Goal: Task Accomplishment & Management: Complete application form

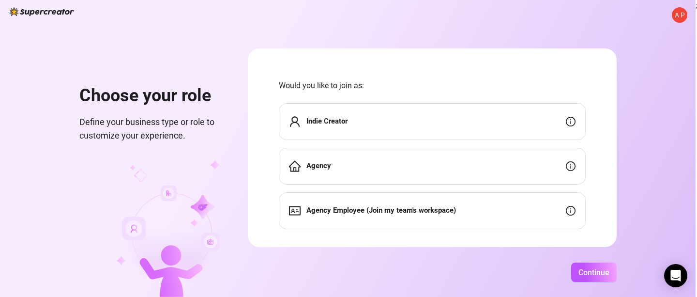
click at [409, 157] on div "Agency" at bounding box center [432, 166] width 307 height 37
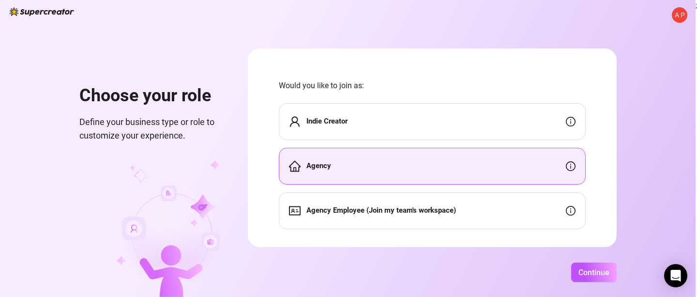
click at [485, 212] on div "Agency Employee (Join my team's workspace)" at bounding box center [432, 210] width 307 height 37
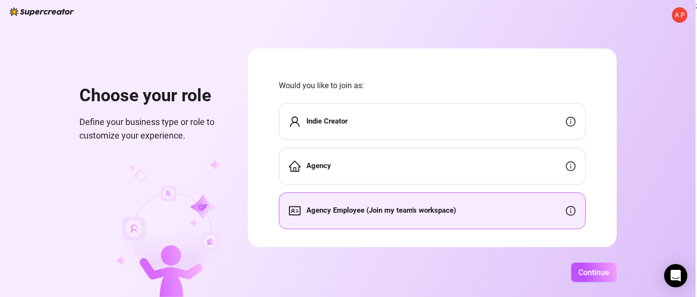
click at [373, 157] on div "Agency" at bounding box center [432, 166] width 307 height 37
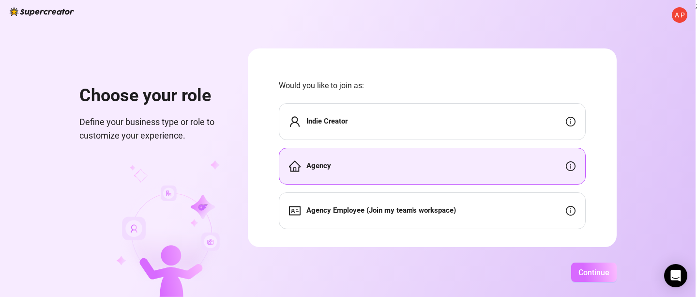
click at [587, 272] on span "Continue" at bounding box center [593, 272] width 31 height 9
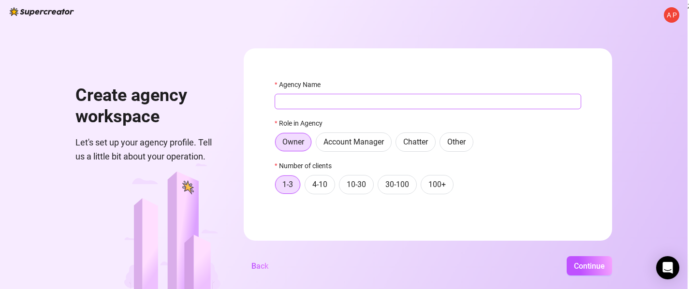
type input "PennyWi$e"
click at [328, 185] on span "4-10" at bounding box center [320, 184] width 15 height 9
click at [308, 187] on input "4-10" at bounding box center [308, 187] width 0 height 0
click at [600, 271] on span "Continue" at bounding box center [589, 266] width 31 height 9
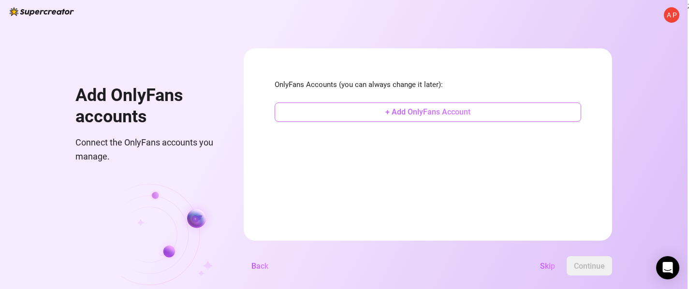
click at [445, 115] on span "+ Add OnlyFans Account" at bounding box center [428, 111] width 85 height 9
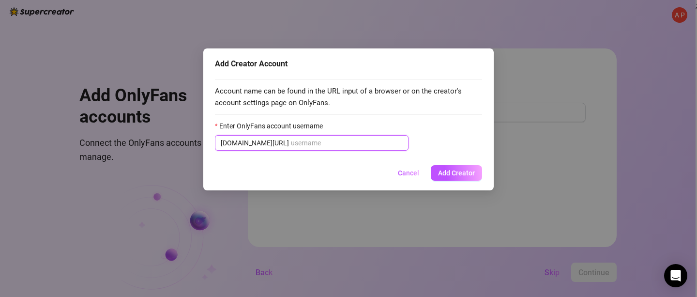
click at [299, 140] on input "Enter OnlyFans account username" at bounding box center [347, 142] width 112 height 11
paste input "tatteddbarbiee"
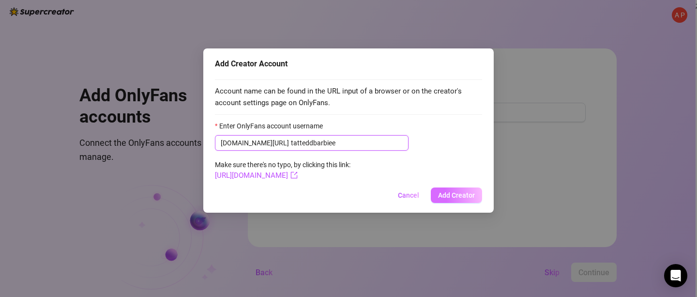
type input "tatteddbarbiee"
click at [457, 196] on span "Add Creator" at bounding box center [456, 195] width 37 height 8
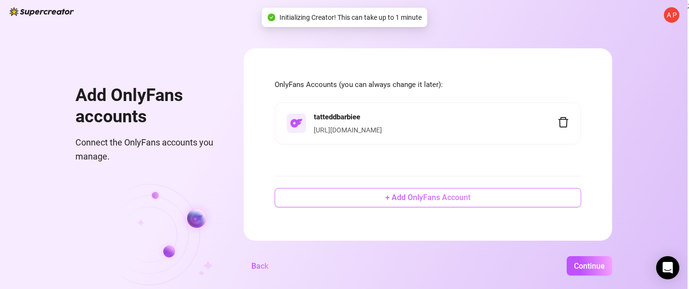
click at [426, 198] on button "+ Add OnlyFans Account" at bounding box center [428, 197] width 307 height 19
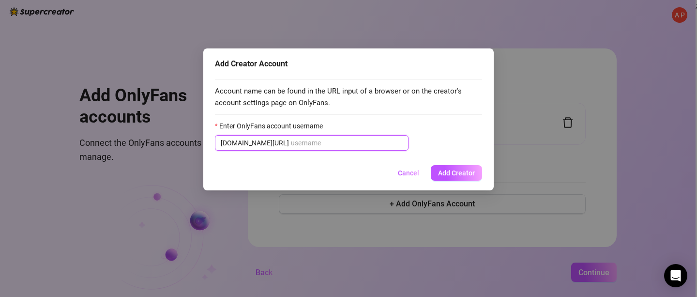
paste input "countrycutie1223"
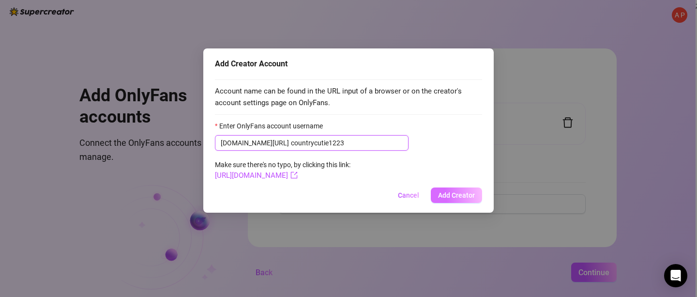
type input "countrycutie1223"
click at [471, 194] on span "Add Creator" at bounding box center [456, 195] width 37 height 8
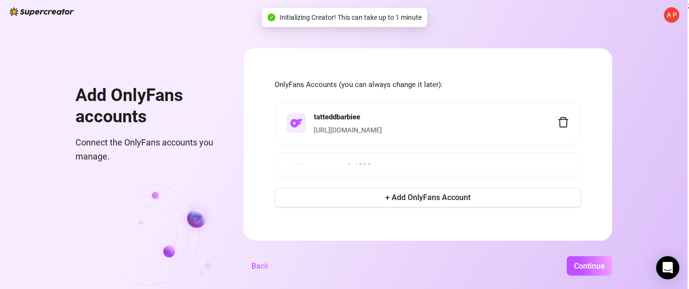
scroll to position [24, 0]
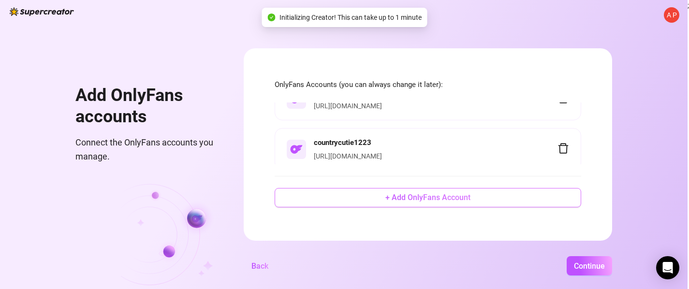
click at [417, 202] on span "+ Add OnlyFans Account" at bounding box center [428, 197] width 85 height 9
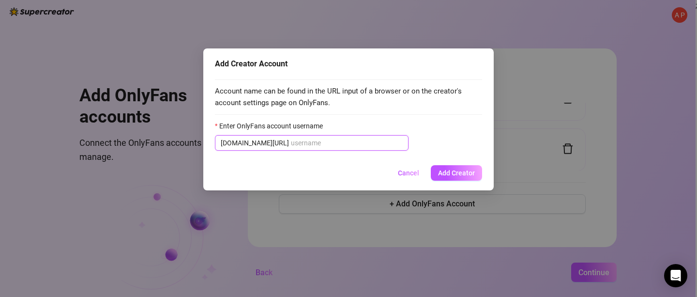
paste input "peachy.hailo"
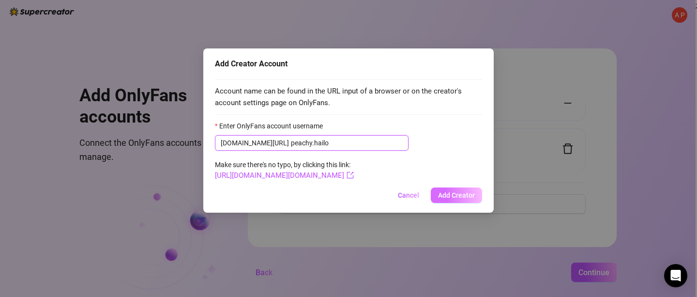
type input "peachy.hailo"
click at [447, 194] on span "Add Creator" at bounding box center [456, 195] width 37 height 8
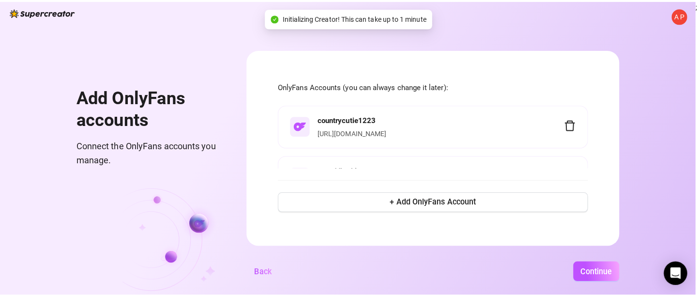
scroll to position [75, 0]
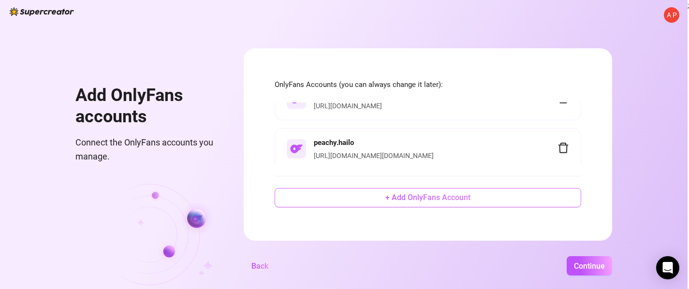
click at [413, 202] on span "+ Add OnlyFans Account" at bounding box center [428, 197] width 85 height 9
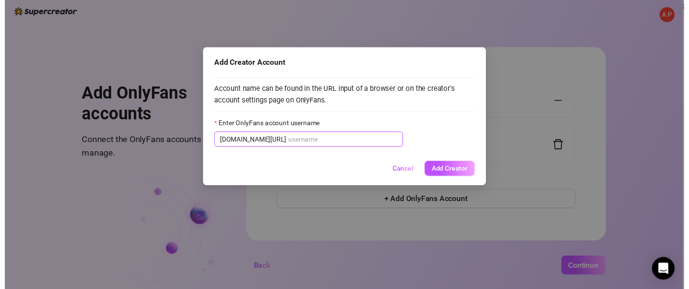
scroll to position [24, 0]
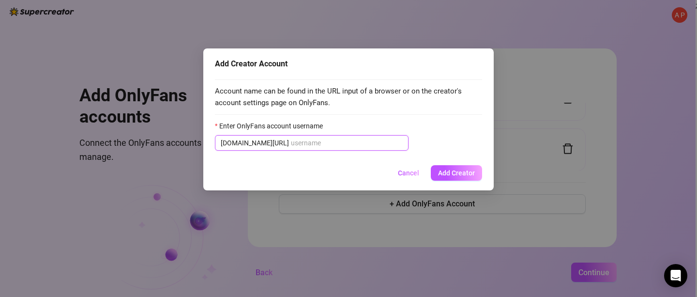
paste input "petitealina"
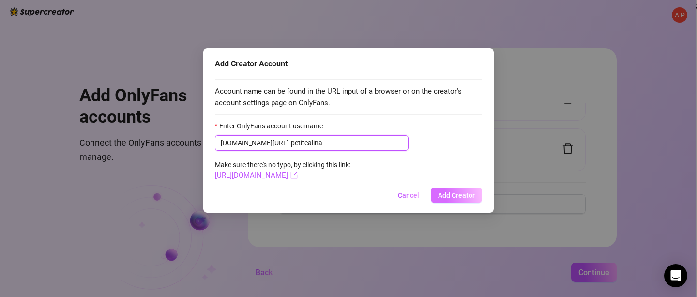
type input "petitealina"
click at [467, 197] on span "Add Creator" at bounding box center [456, 195] width 37 height 8
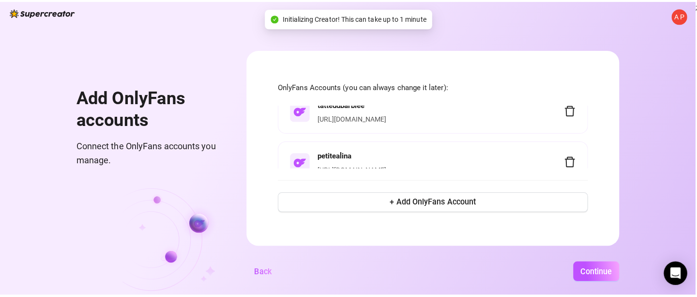
scroll to position [125, 0]
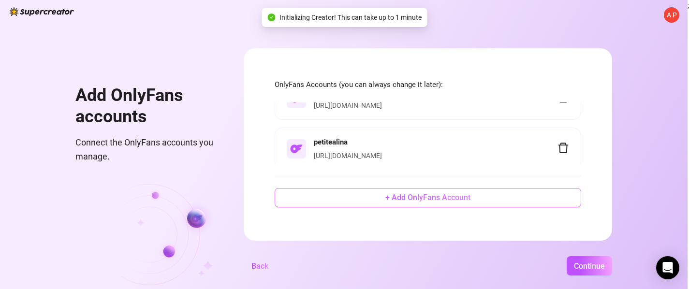
click at [402, 198] on button "+ Add OnlyFans Account" at bounding box center [428, 197] width 307 height 19
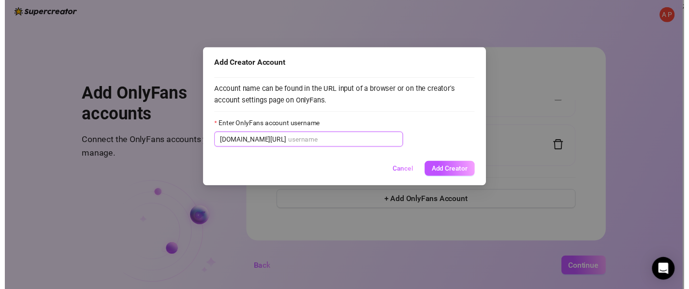
scroll to position [75, 0]
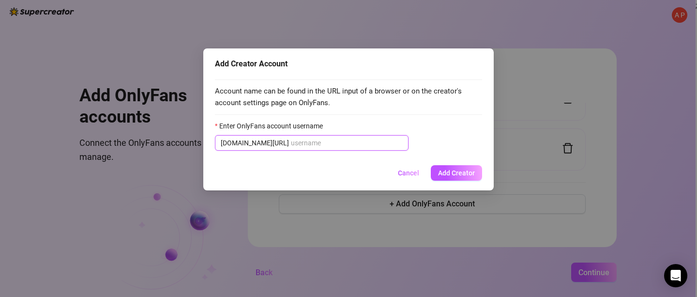
paste input "rosasphynx"
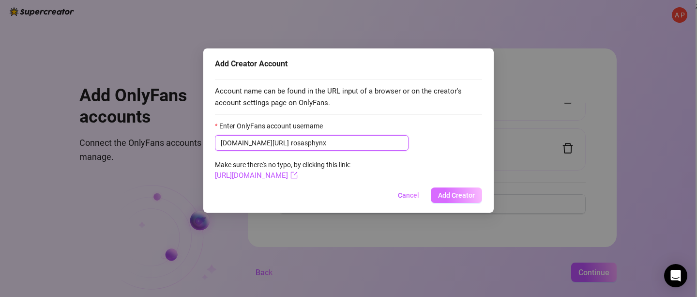
type input "rosasphynx"
click at [462, 193] on span "Add Creator" at bounding box center [456, 195] width 37 height 8
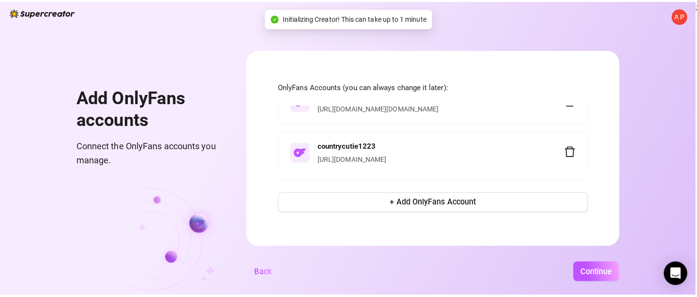
scroll to position [175, 0]
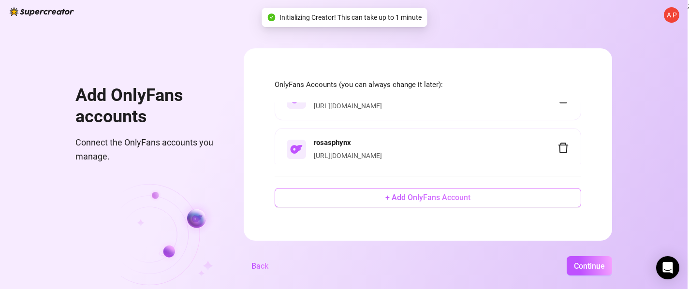
click at [372, 202] on button "+ Add OnlyFans Account" at bounding box center [428, 197] width 307 height 19
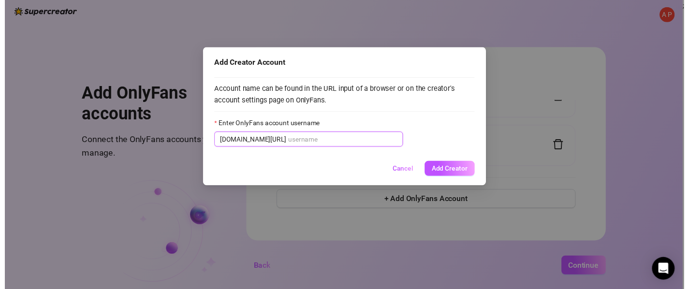
scroll to position [125, 0]
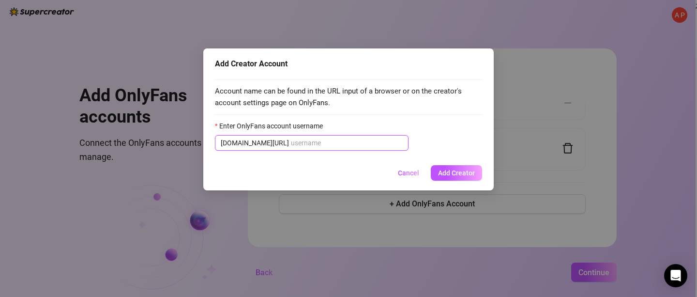
paste input "koreankumzzz"
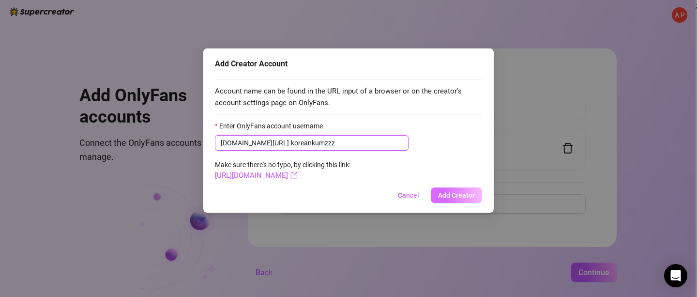
type input "koreankumzzz"
click at [468, 194] on span "Add Creator" at bounding box center [456, 195] width 37 height 8
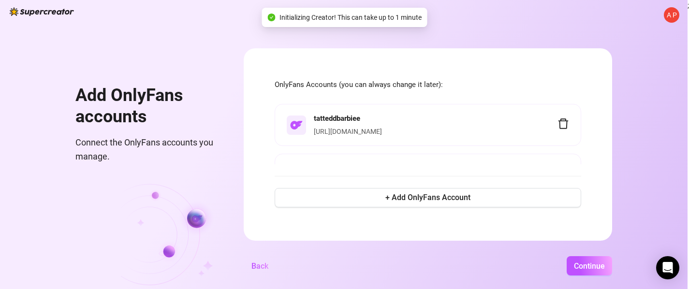
scroll to position [225, 0]
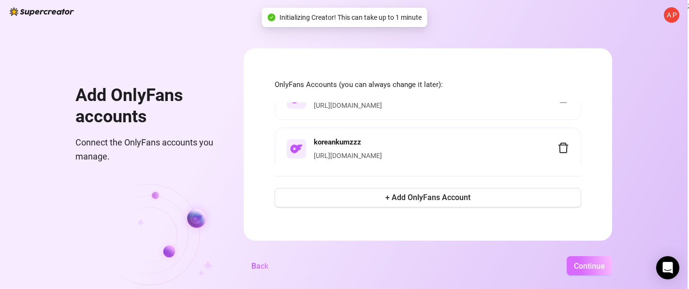
click at [602, 276] on button "Continue" at bounding box center [589, 265] width 45 height 19
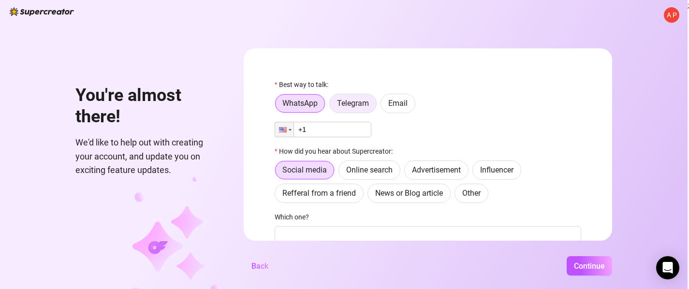
click at [358, 100] on span "Telegram" at bounding box center [353, 103] width 32 height 9
click at [332, 106] on input "Telegram" at bounding box center [332, 106] width 0 height 0
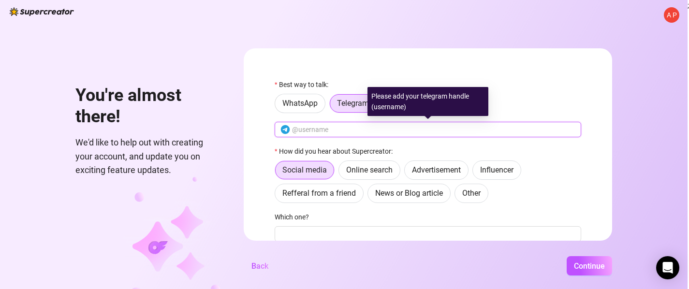
click at [342, 134] on input "text" at bounding box center [433, 129] width 283 height 11
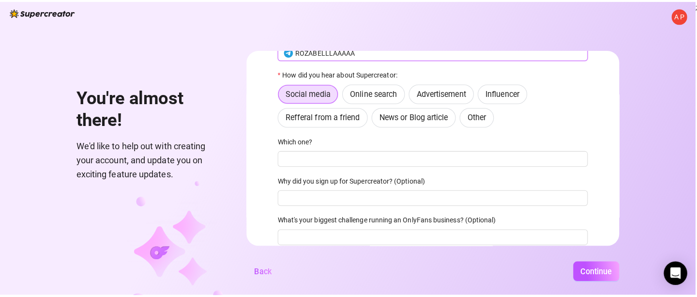
scroll to position [82, 0]
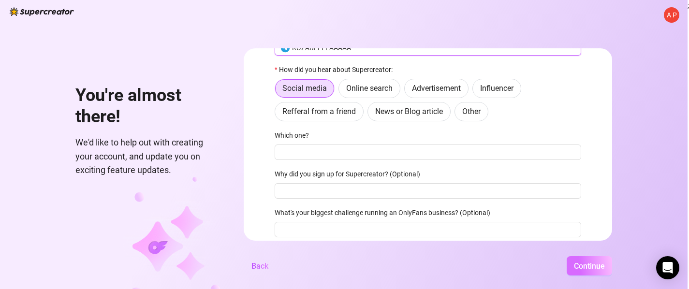
type input "ROZABELLLAAAAA"
click at [580, 270] on span "Continue" at bounding box center [589, 266] width 31 height 9
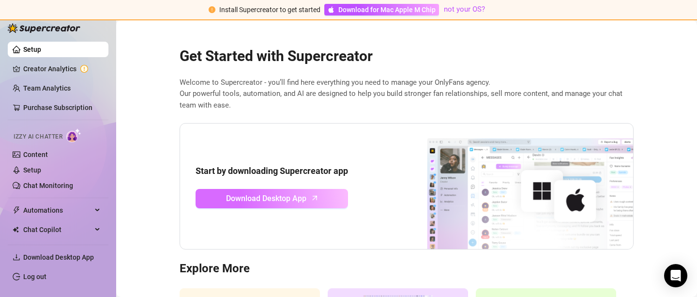
click at [289, 200] on span "Download Desktop App" at bounding box center [266, 198] width 80 height 12
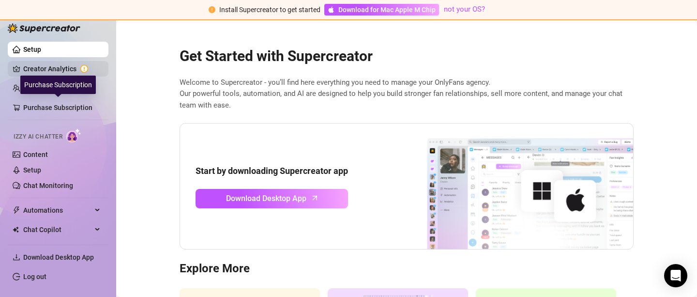
click at [46, 71] on link "Creator Analytics" at bounding box center [61, 68] width 77 height 15
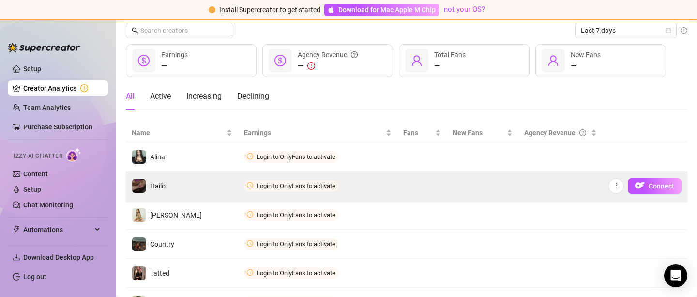
scroll to position [35, 0]
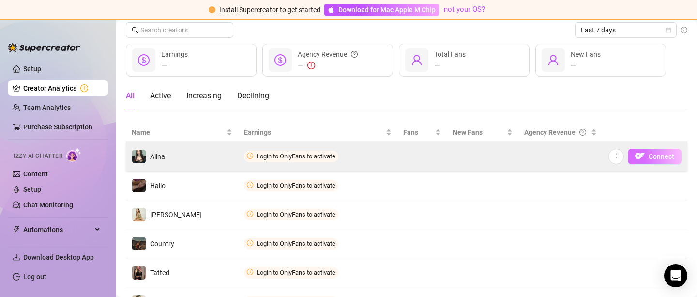
click at [651, 154] on span "Connect" at bounding box center [661, 156] width 26 height 8
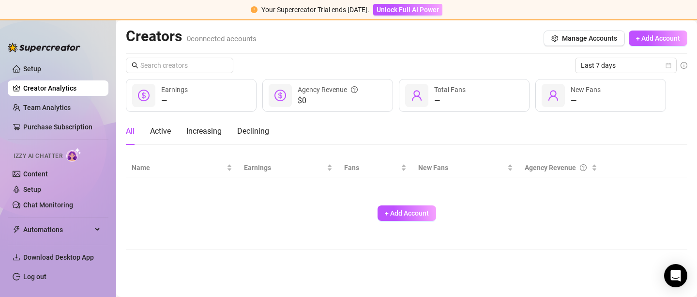
scroll to position [0, 0]
